Goal: Information Seeking & Learning: Learn about a topic

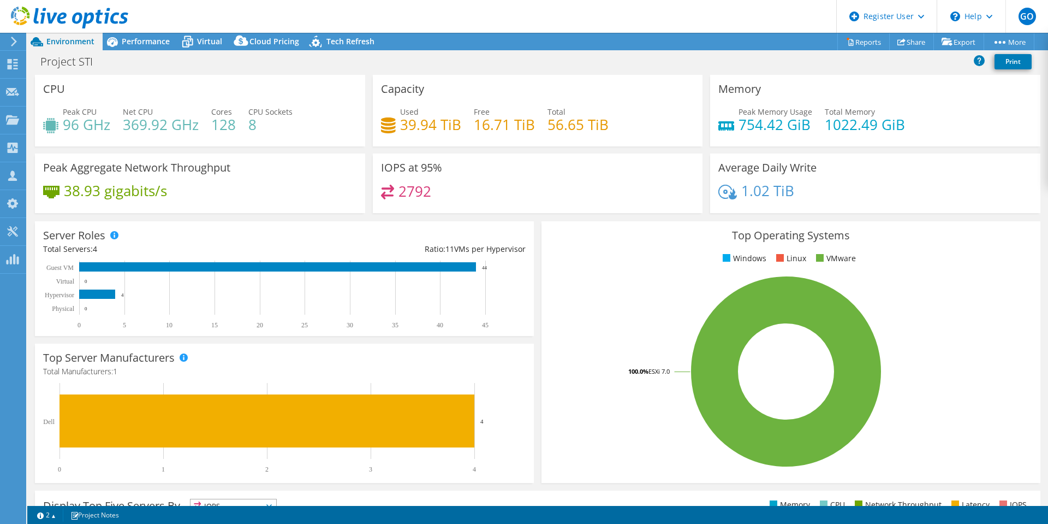
select select "USD"
click at [162, 37] on span "Performance" at bounding box center [146, 41] width 48 height 10
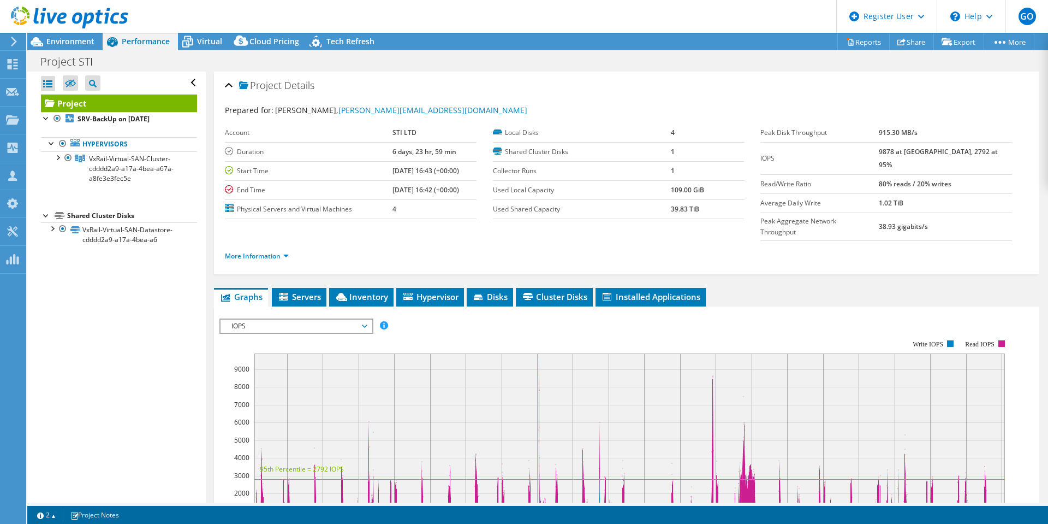
click at [55, 152] on div at bounding box center [57, 156] width 11 height 11
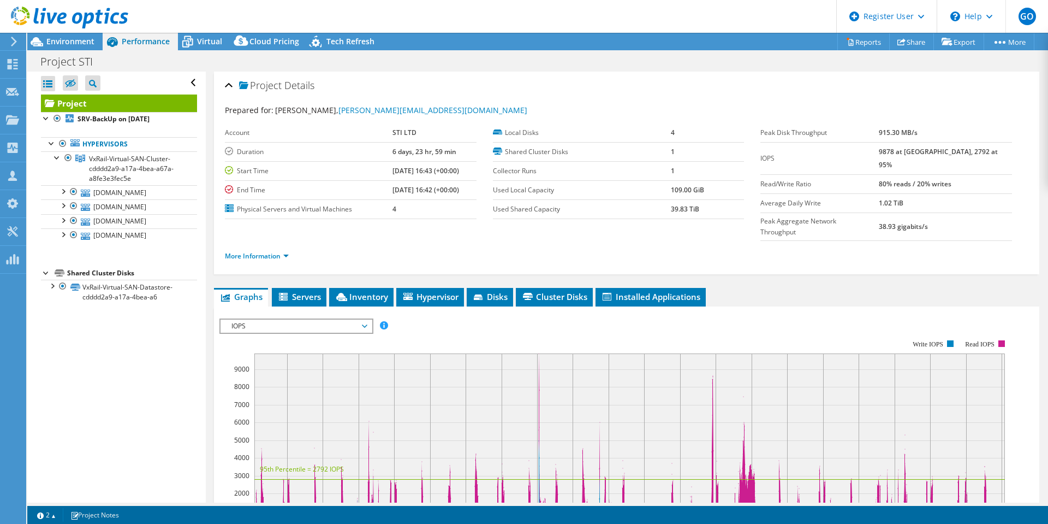
click at [56, 40] on span "Environment" at bounding box center [70, 41] width 48 height 10
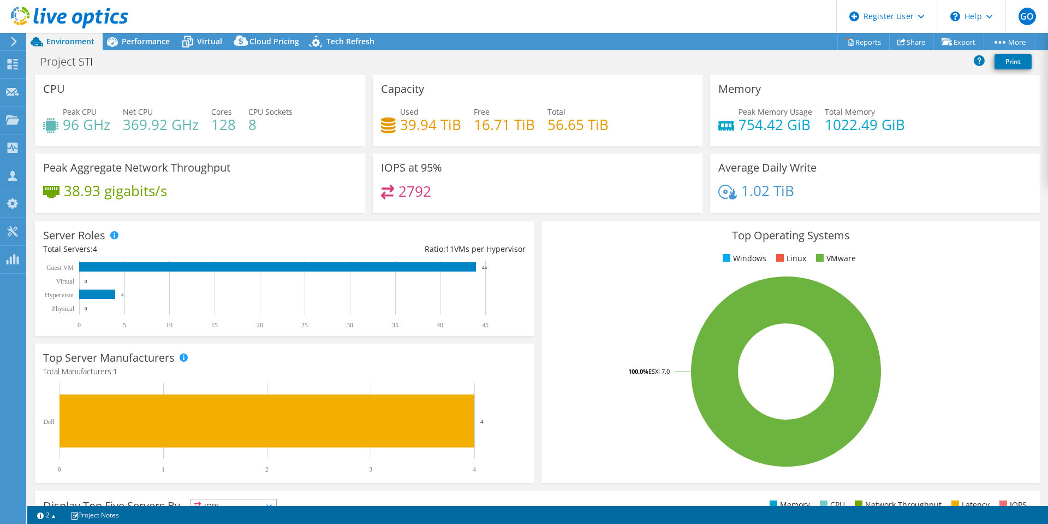
click at [126, 40] on span "Performance" at bounding box center [146, 41] width 48 height 10
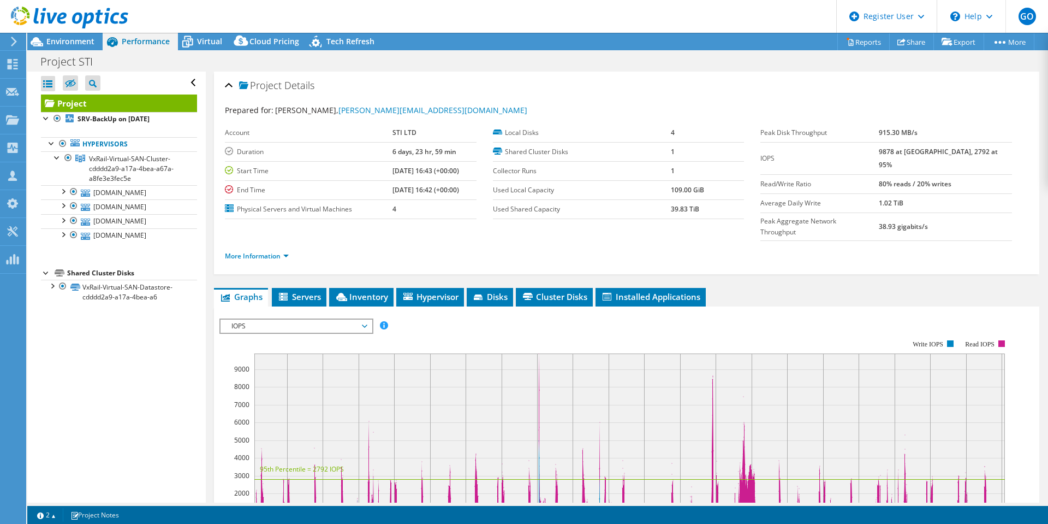
click at [214, 39] on span "Virtual" at bounding box center [209, 41] width 25 height 10
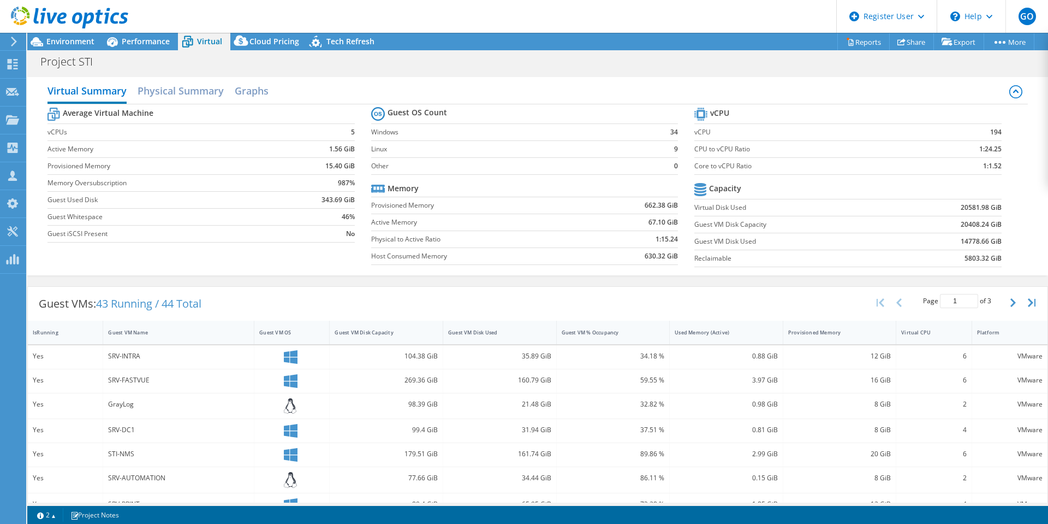
click at [153, 42] on span "Performance" at bounding box center [146, 41] width 48 height 10
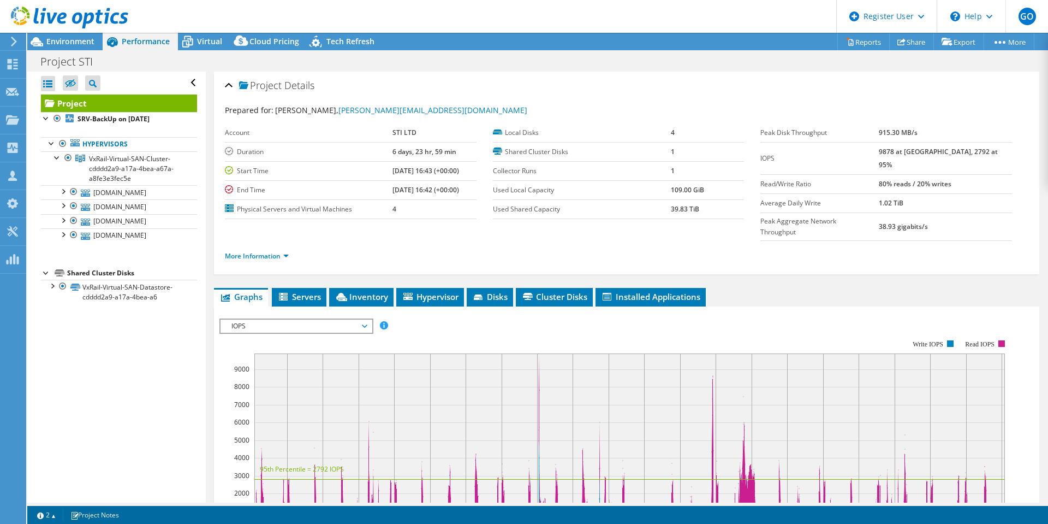
click at [336, 319] on span "IOPS" at bounding box center [296, 325] width 140 height 13
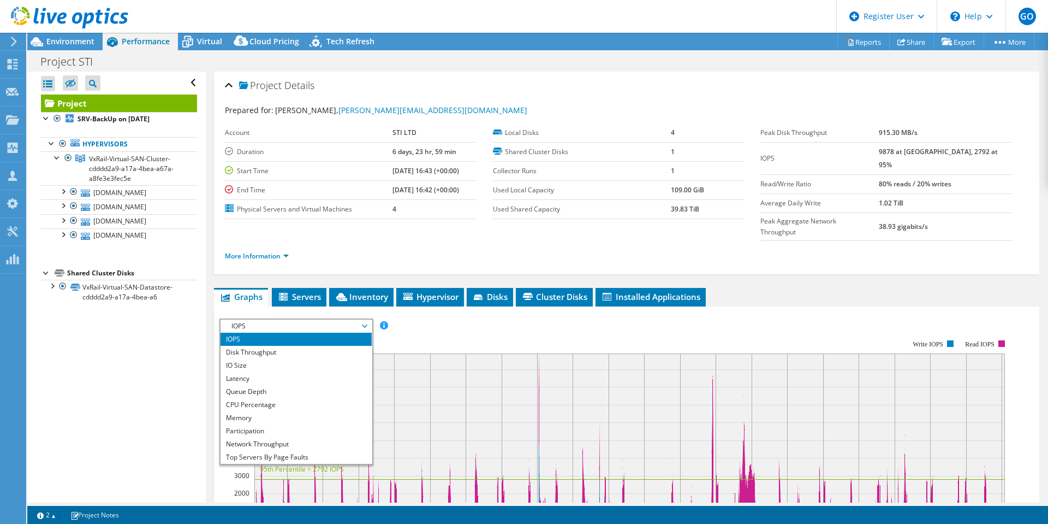
click at [328, 411] on li "Memory" at bounding box center [296, 417] width 151 height 13
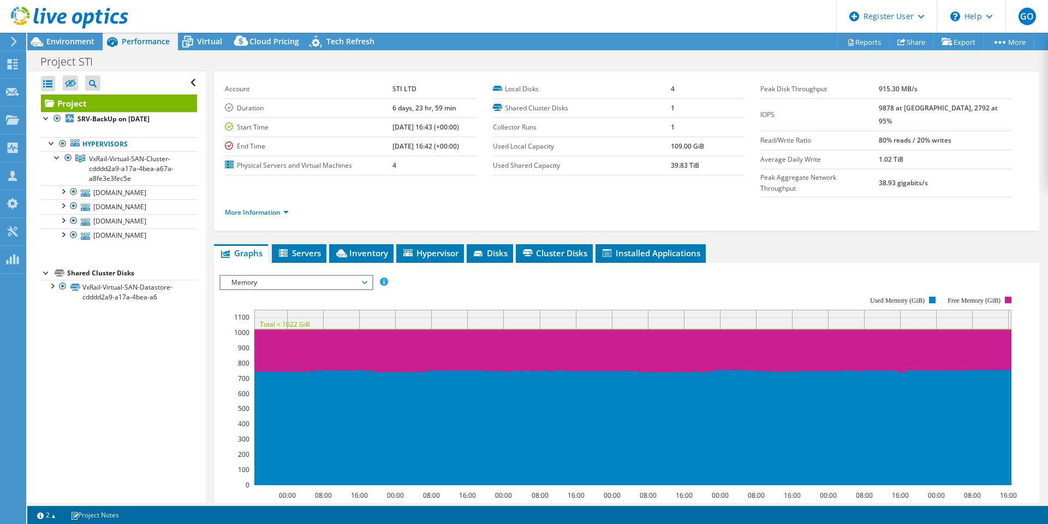
scroll to position [55, 0]
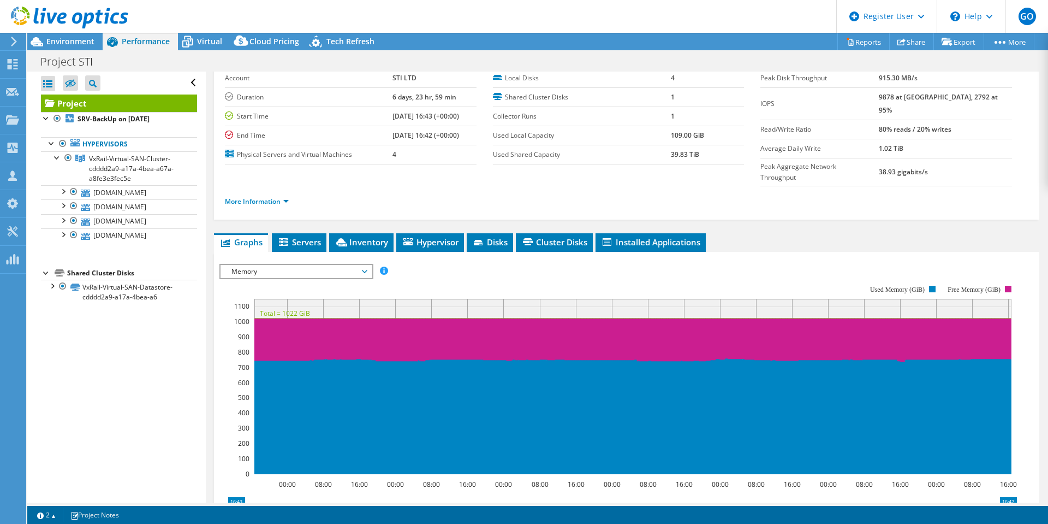
click at [364, 265] on span "Memory" at bounding box center [296, 271] width 140 height 13
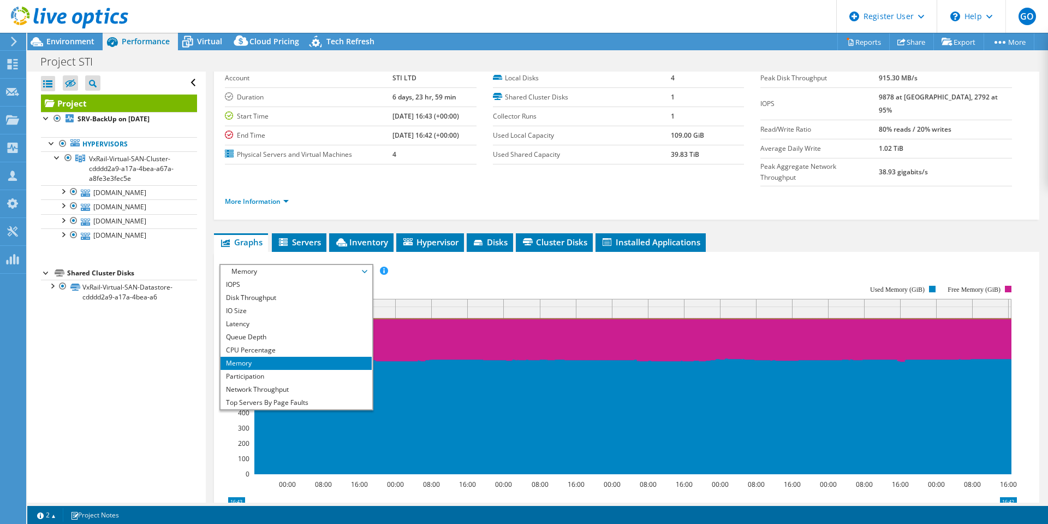
click at [339, 343] on li "CPU Percentage" at bounding box center [296, 349] width 151 height 13
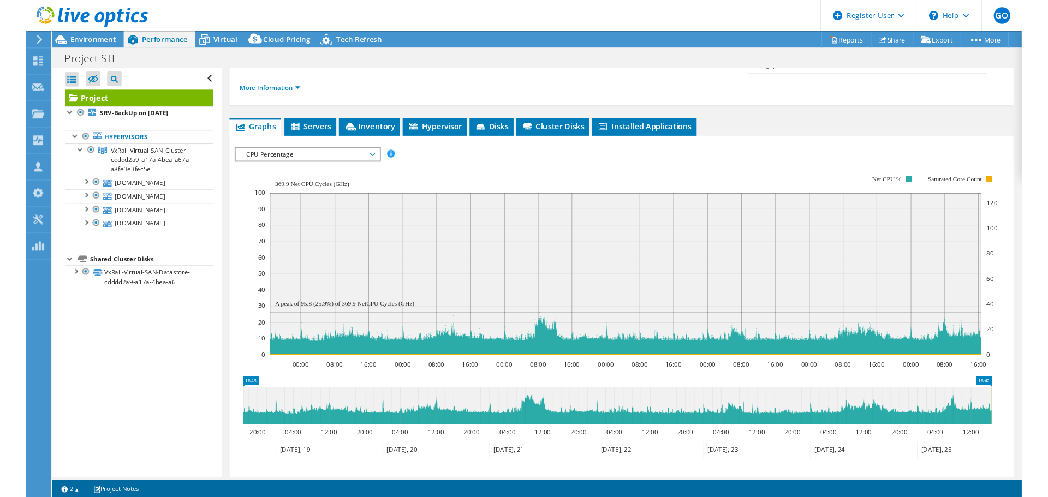
scroll to position [164, 0]
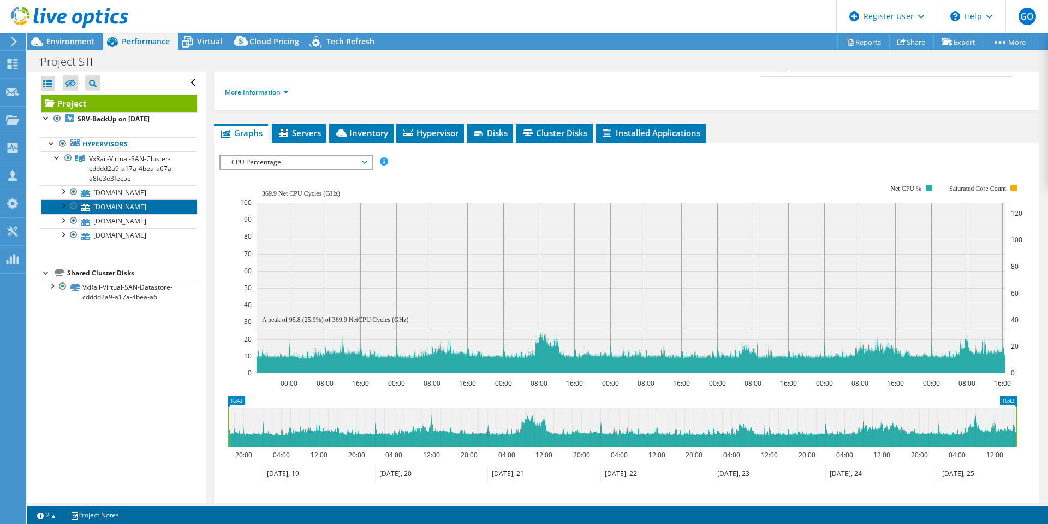
click at [139, 204] on link "[DOMAIN_NAME]" at bounding box center [119, 206] width 156 height 14
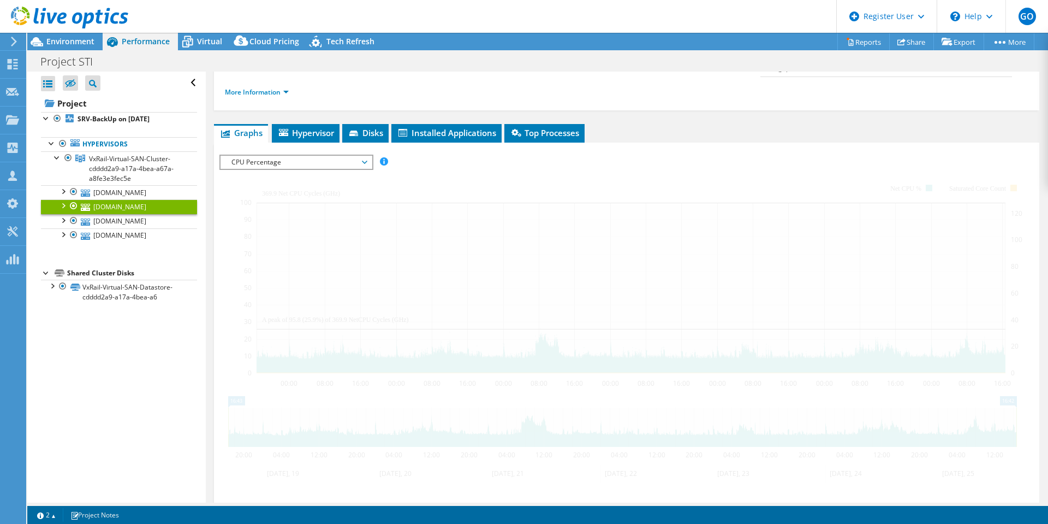
click at [112, 147] on link "Hypervisors" at bounding box center [119, 144] width 156 height 14
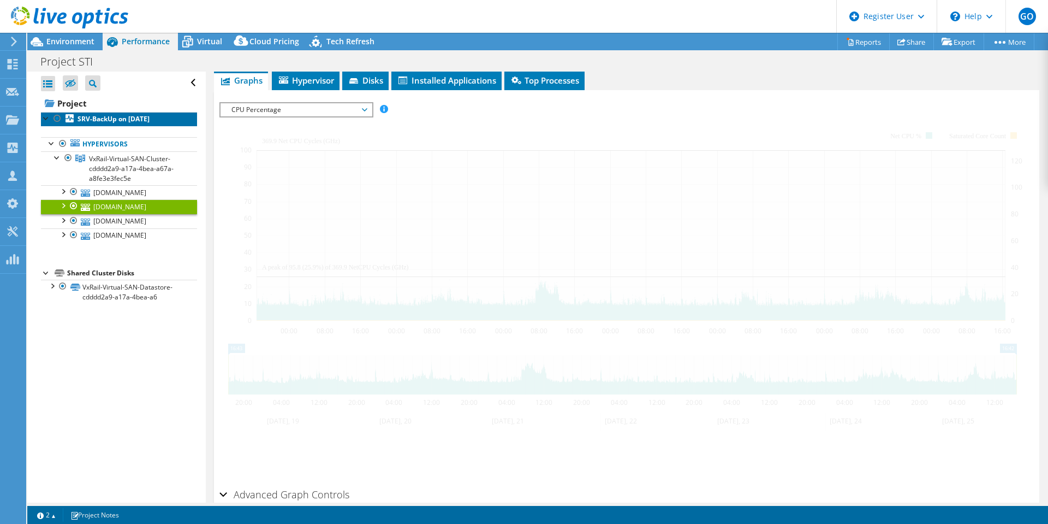
click at [117, 123] on b "SRV-BackUp on [DATE]" at bounding box center [114, 118] width 72 height 9
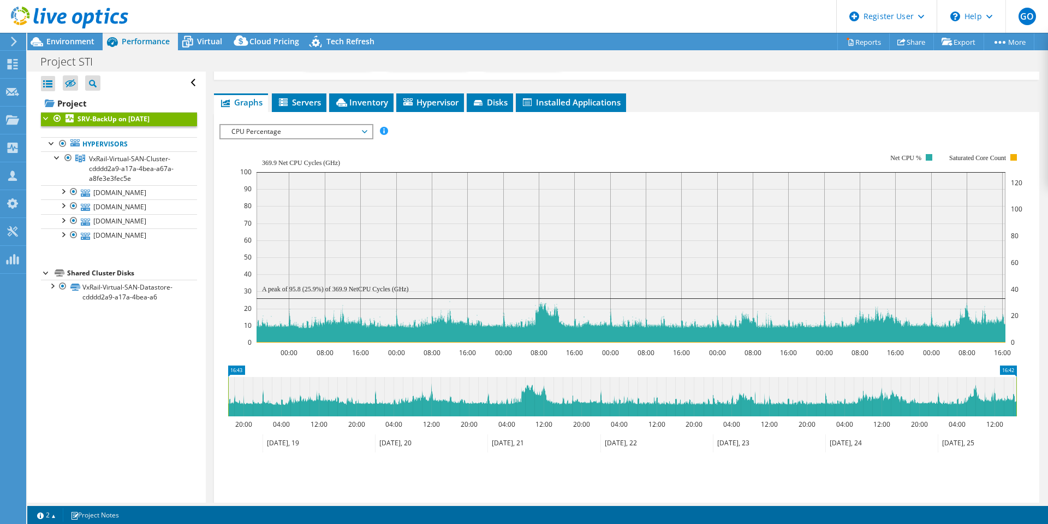
click at [303, 128] on span "CPU Percentage" at bounding box center [296, 131] width 140 height 13
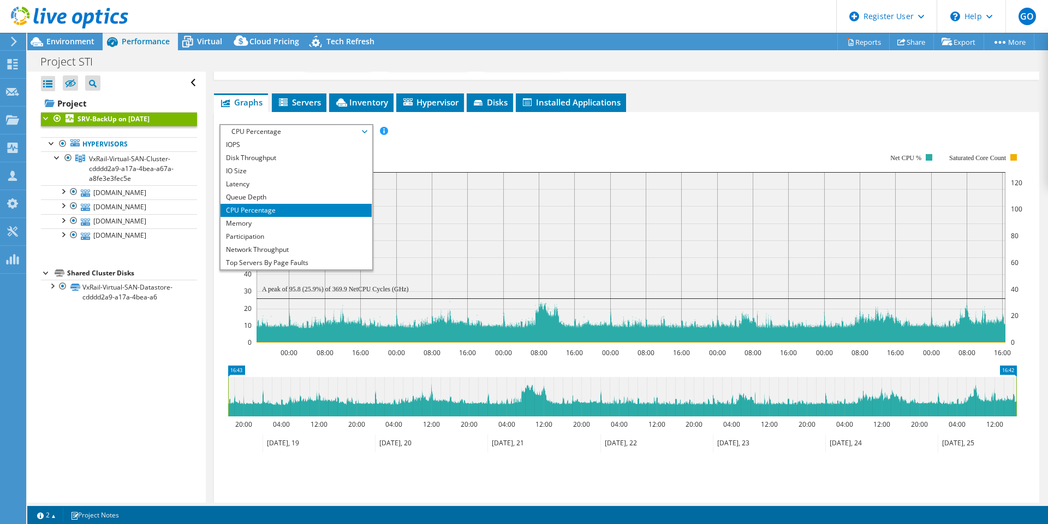
click at [288, 224] on li "Memory" at bounding box center [296, 223] width 151 height 13
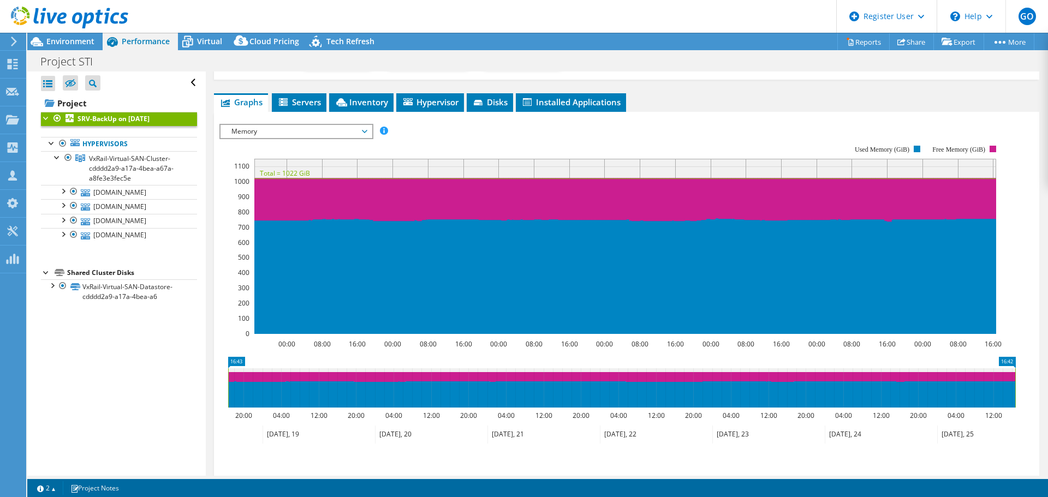
drag, startPoint x: 286, startPoint y: 214, endPoint x: 467, endPoint y: 141, distance: 195.8
click at [467, 141] on rect at bounding box center [611, 240] width 782 height 218
click at [363, 131] on span "Memory" at bounding box center [296, 131] width 140 height 13
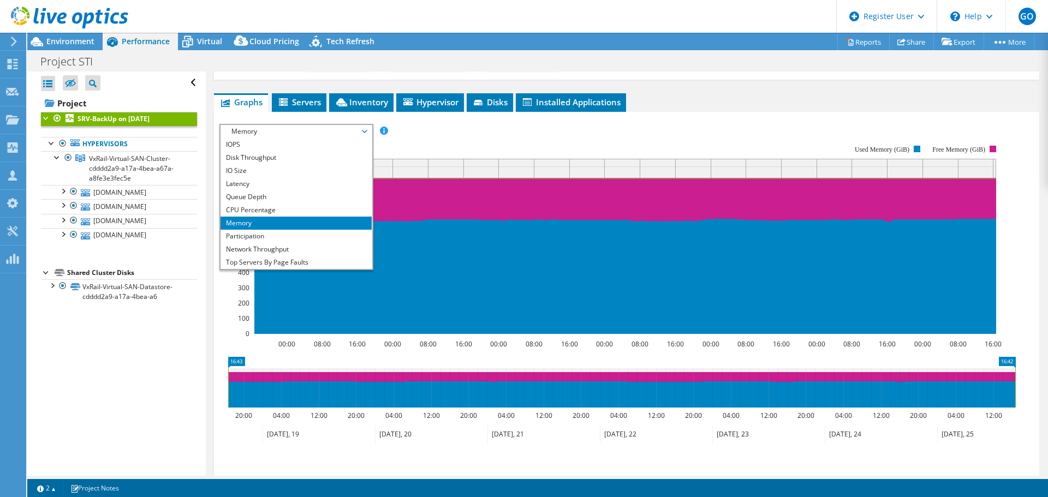
click at [340, 205] on li "CPU Percentage" at bounding box center [296, 210] width 151 height 13
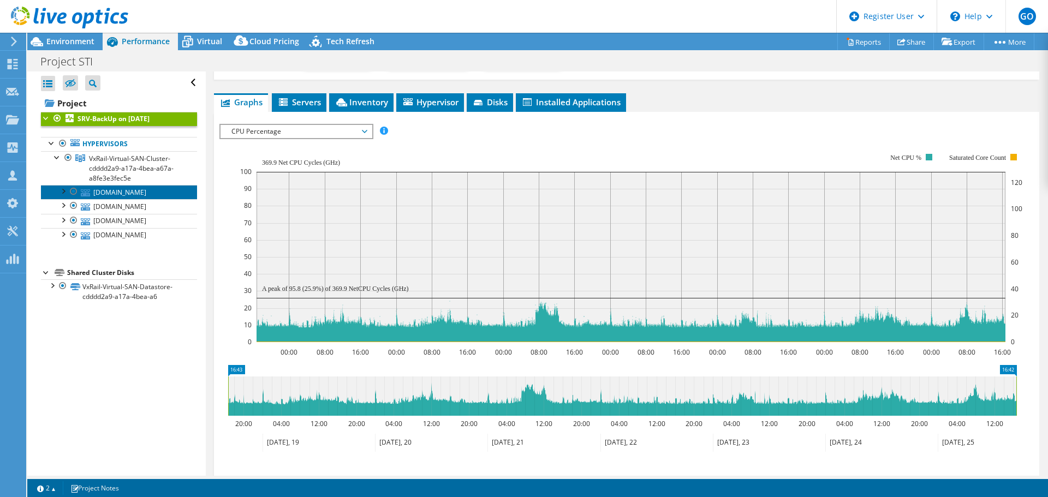
click at [131, 191] on link "[DOMAIN_NAME]" at bounding box center [119, 192] width 156 height 14
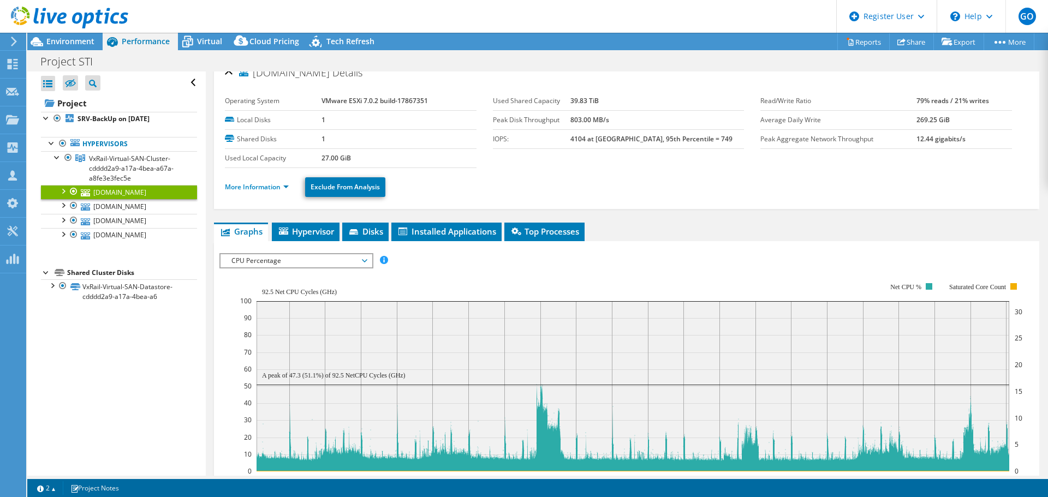
scroll to position [0, 0]
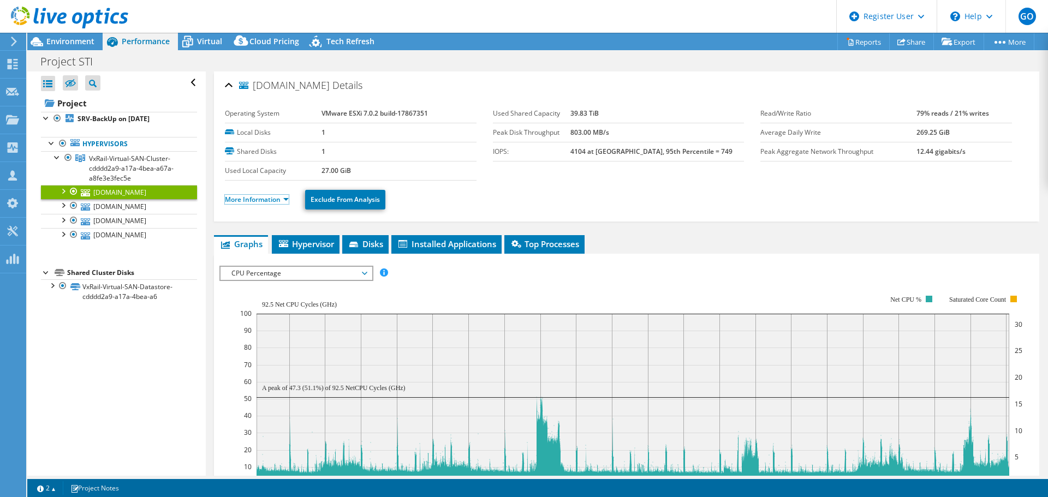
click at [287, 200] on link "More Information" at bounding box center [257, 199] width 64 height 9
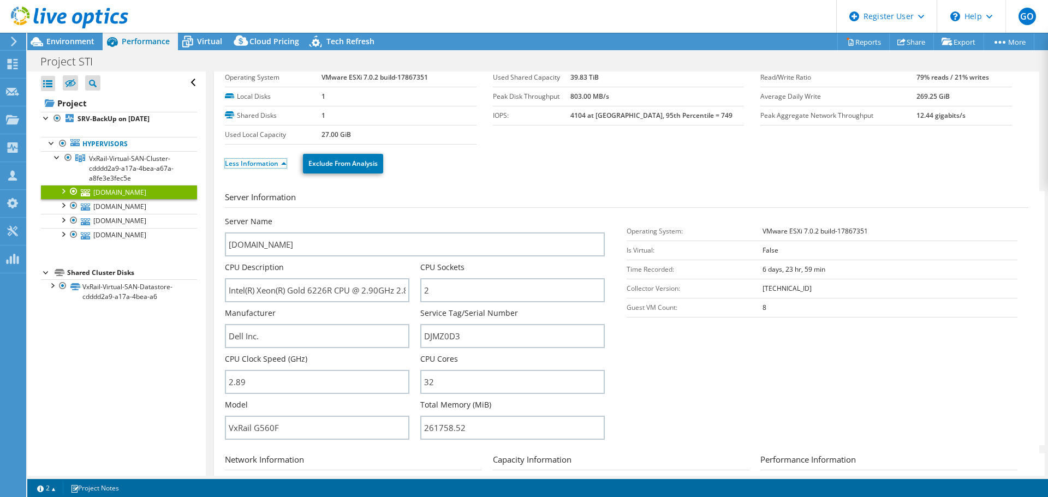
scroll to position [55, 0]
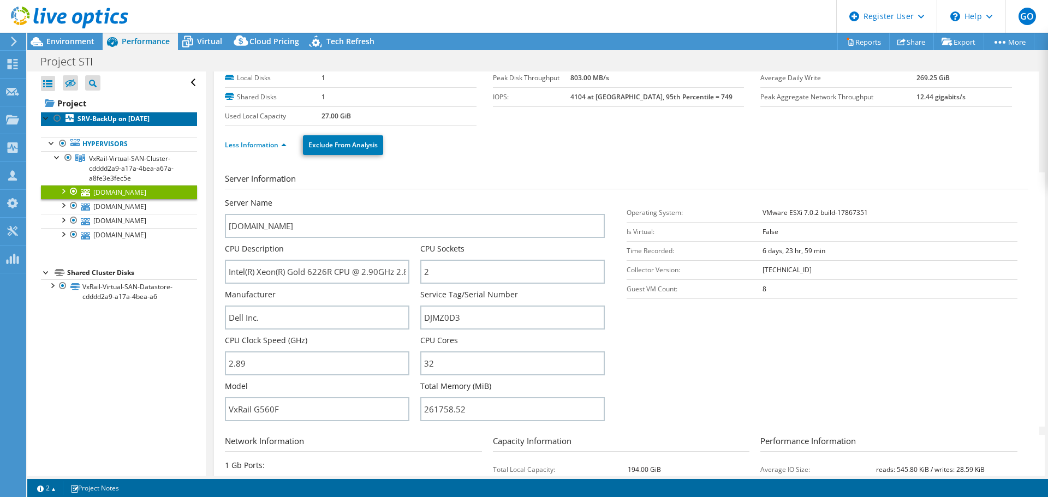
click at [121, 115] on b "SRV-BackUp on [DATE]" at bounding box center [114, 118] width 72 height 9
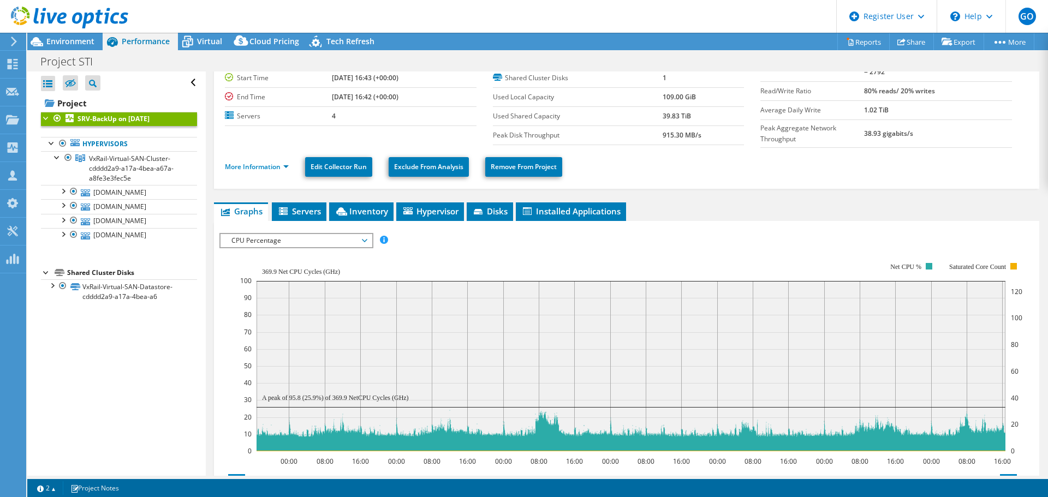
click at [359, 238] on span "CPU Percentage" at bounding box center [296, 240] width 140 height 13
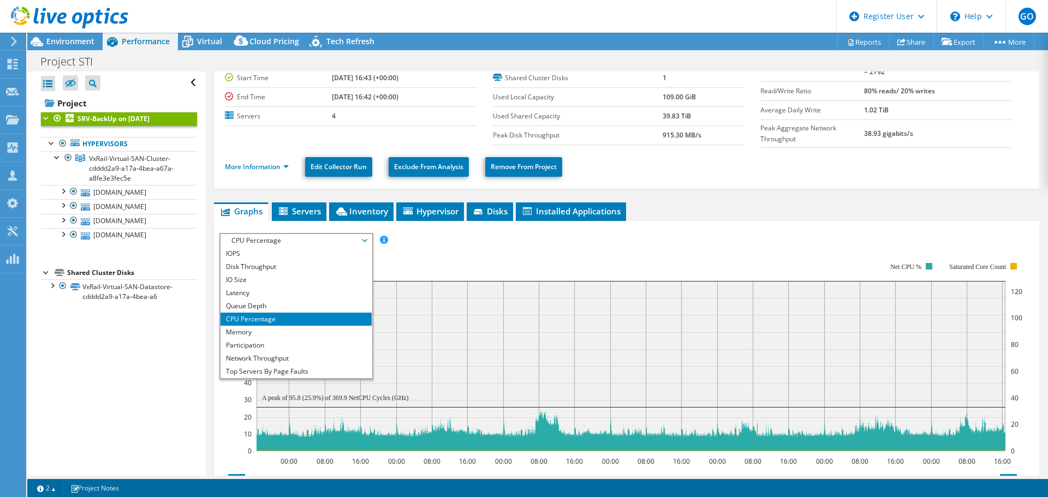
click at [297, 333] on li "Memory" at bounding box center [296, 332] width 151 height 13
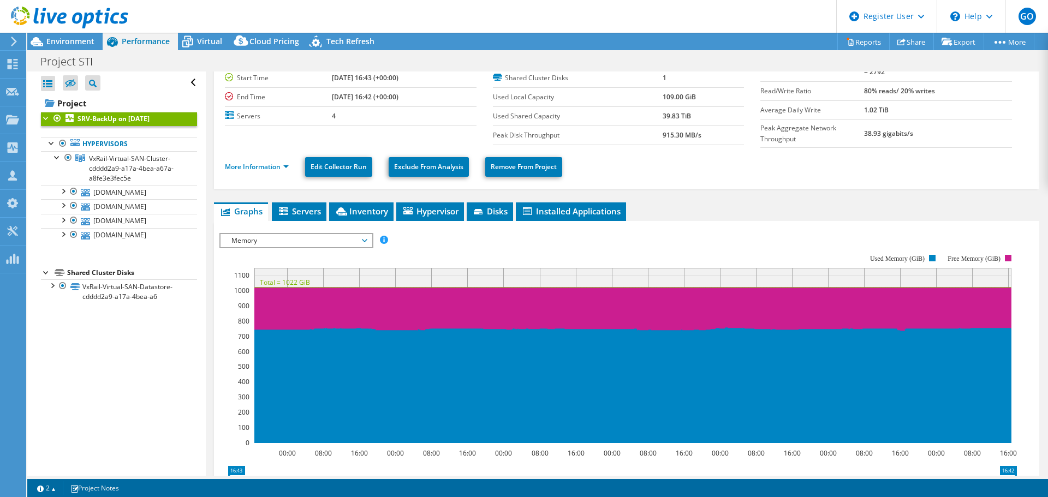
click at [363, 240] on span "Memory" at bounding box center [296, 240] width 140 height 13
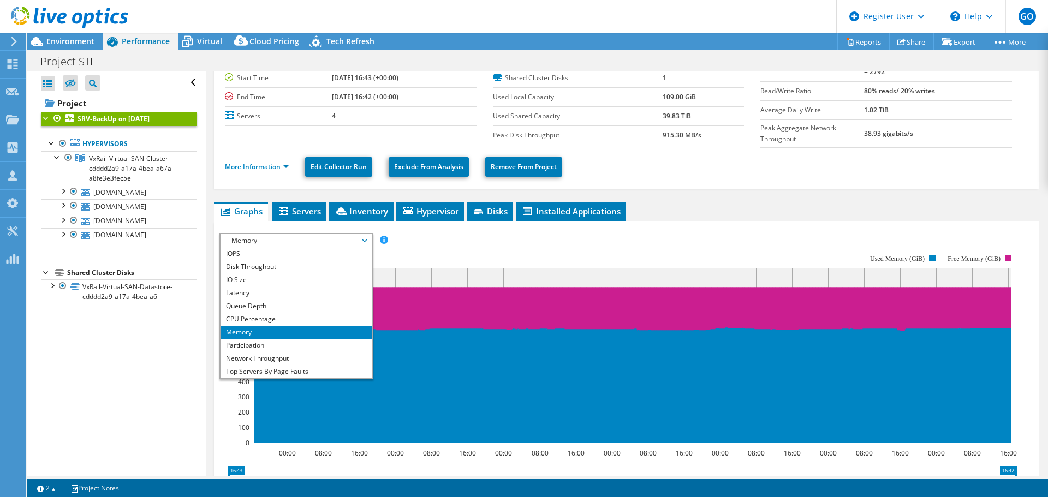
drag, startPoint x: 420, startPoint y: 242, endPoint x: 394, endPoint y: 227, distance: 30.6
click at [420, 241] on rect at bounding box center [619, 349] width 798 height 218
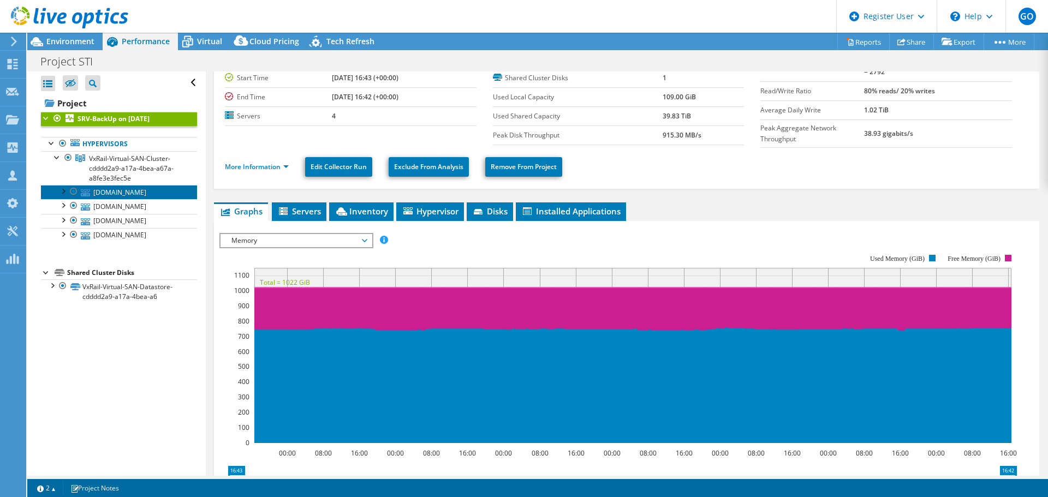
click at [146, 192] on link "[DOMAIN_NAME]" at bounding box center [119, 192] width 156 height 14
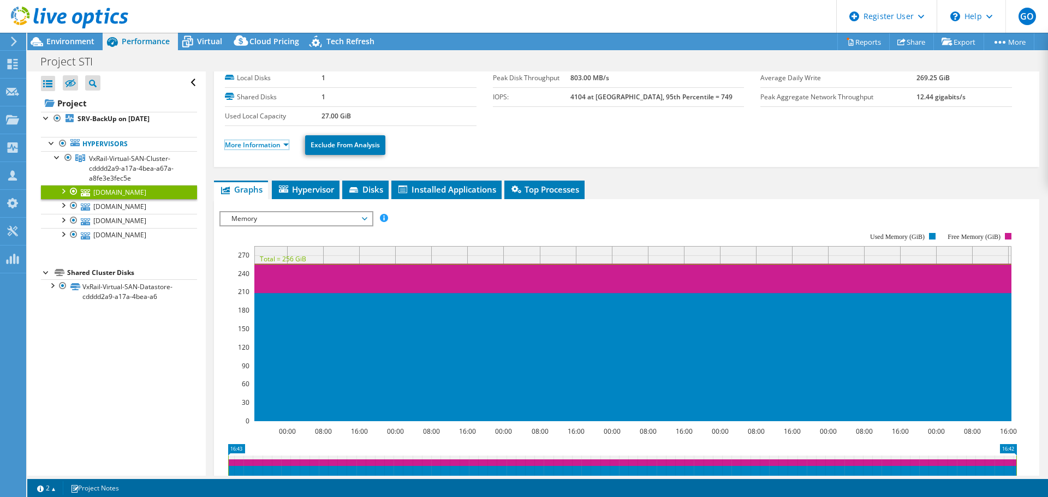
click at [284, 147] on link "More Information" at bounding box center [257, 144] width 64 height 9
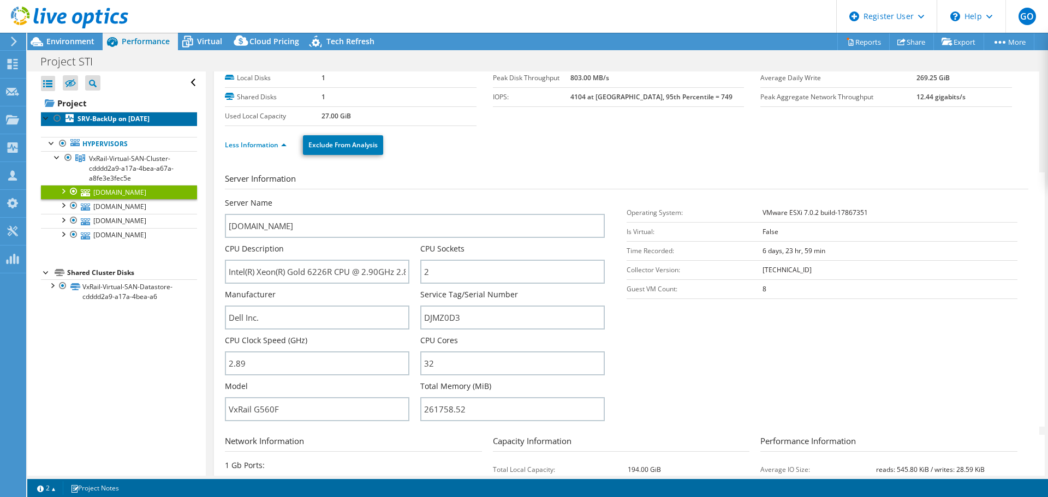
click at [108, 121] on b "SRV-BackUp on [DATE]" at bounding box center [114, 118] width 72 height 9
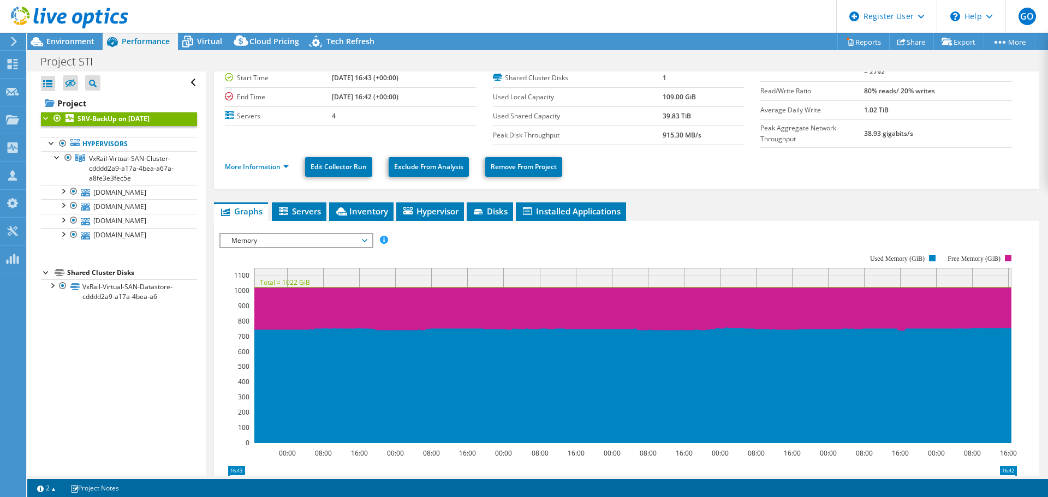
click at [360, 244] on span "Memory" at bounding box center [296, 240] width 140 height 13
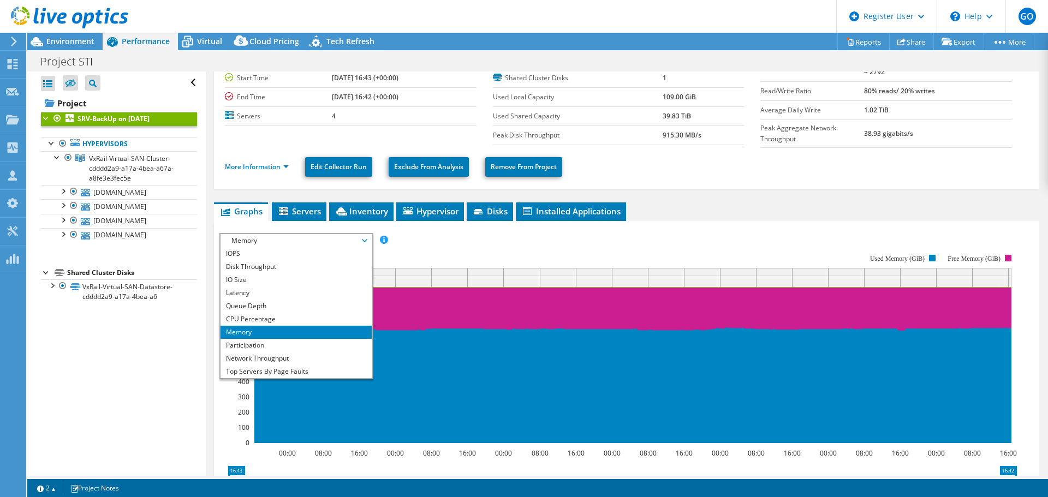
click at [346, 321] on li "CPU Percentage" at bounding box center [296, 319] width 151 height 13
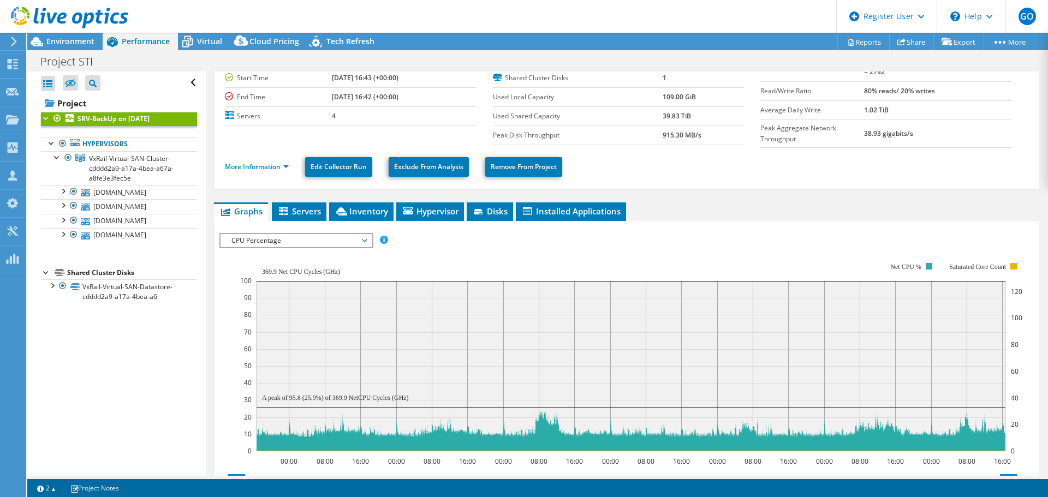
drag, startPoint x: 441, startPoint y: 276, endPoint x: 401, endPoint y: 260, distance: 43.1
click at [401, 260] on rect at bounding box center [631, 357] width 782 height 218
click at [127, 194] on link "[DOMAIN_NAME]" at bounding box center [119, 192] width 156 height 14
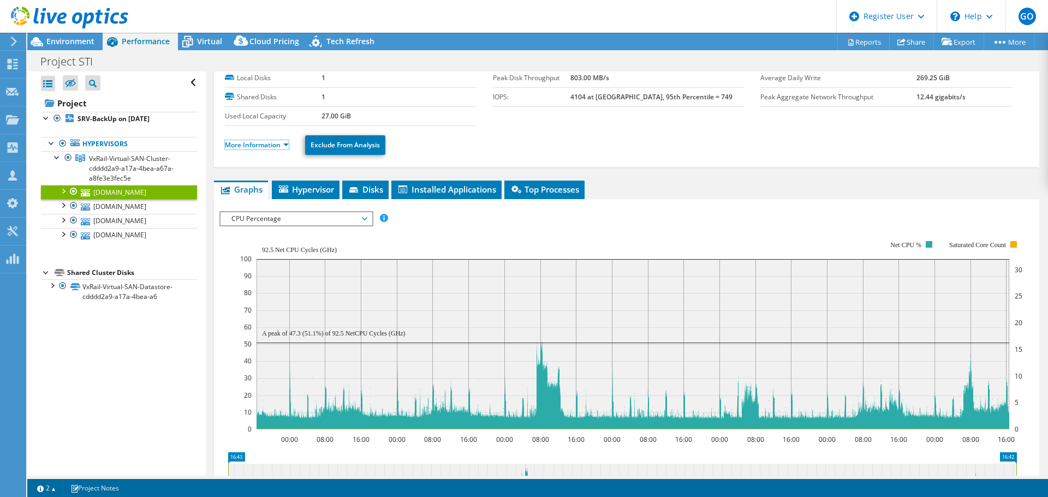
click at [286, 145] on link "More Information" at bounding box center [257, 144] width 64 height 9
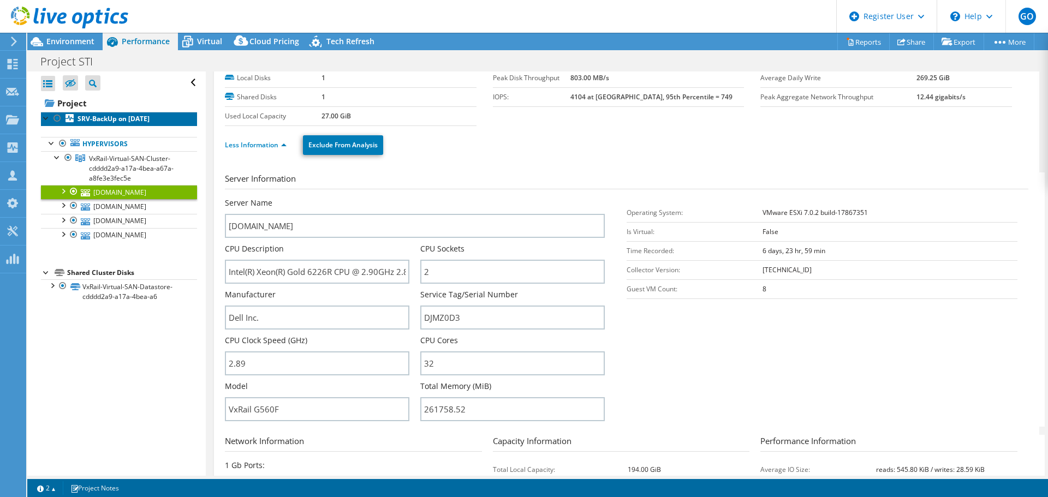
click at [118, 120] on b "SRV-BackUp on [DATE]" at bounding box center [114, 118] width 72 height 9
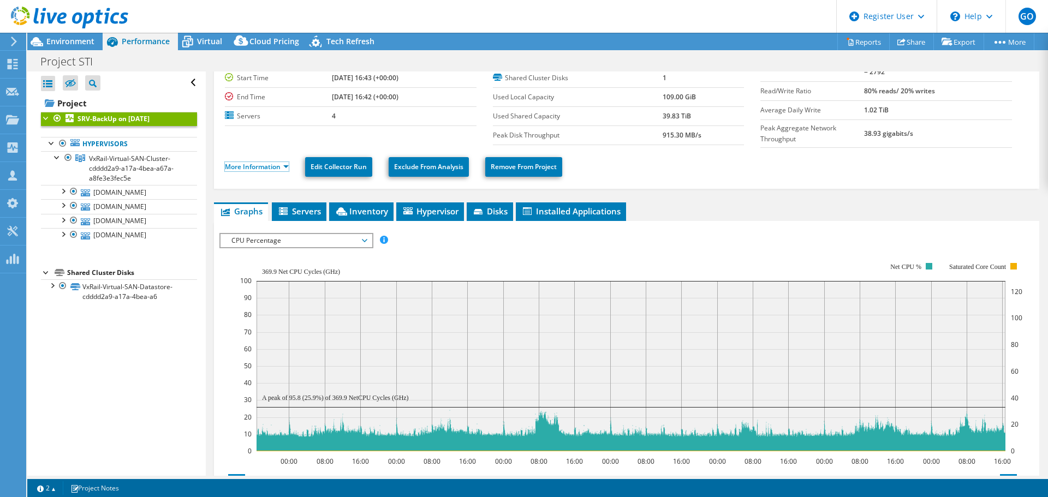
click at [266, 165] on link "More Information" at bounding box center [257, 166] width 64 height 9
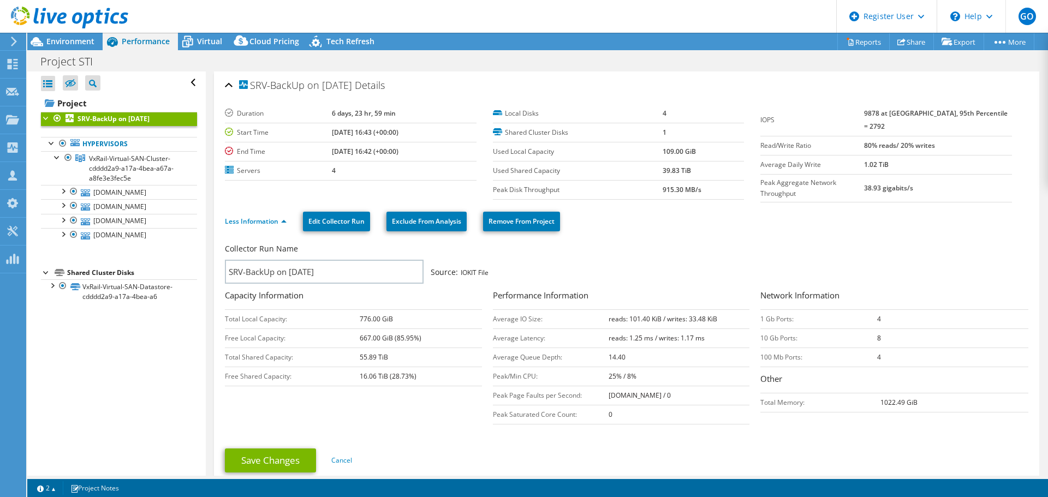
select select "USD"
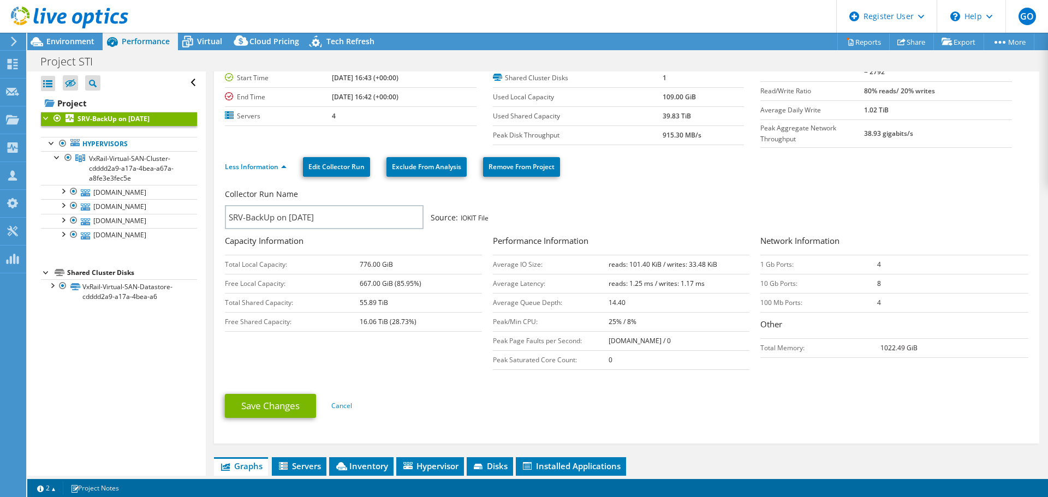
click at [284, 165] on link "Less Information" at bounding box center [256, 166] width 62 height 9
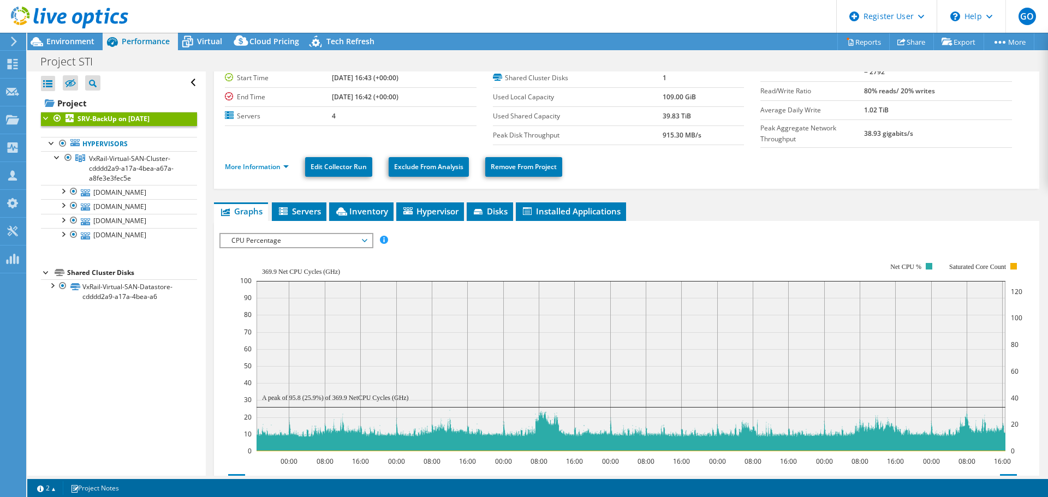
click at [359, 239] on span "CPU Percentage" at bounding box center [296, 240] width 140 height 13
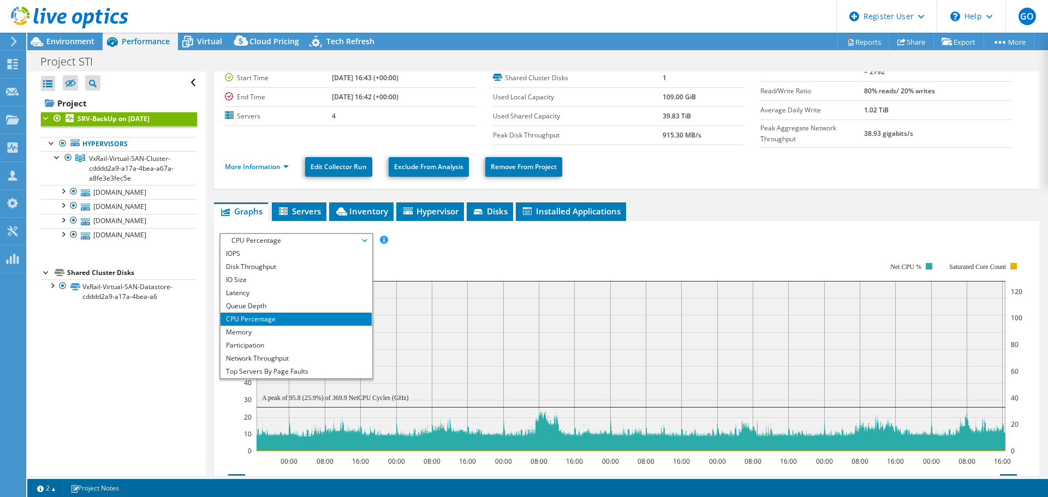
click at [333, 326] on li "Memory" at bounding box center [296, 332] width 151 height 13
